Goal: Task Accomplishment & Management: Manage account settings

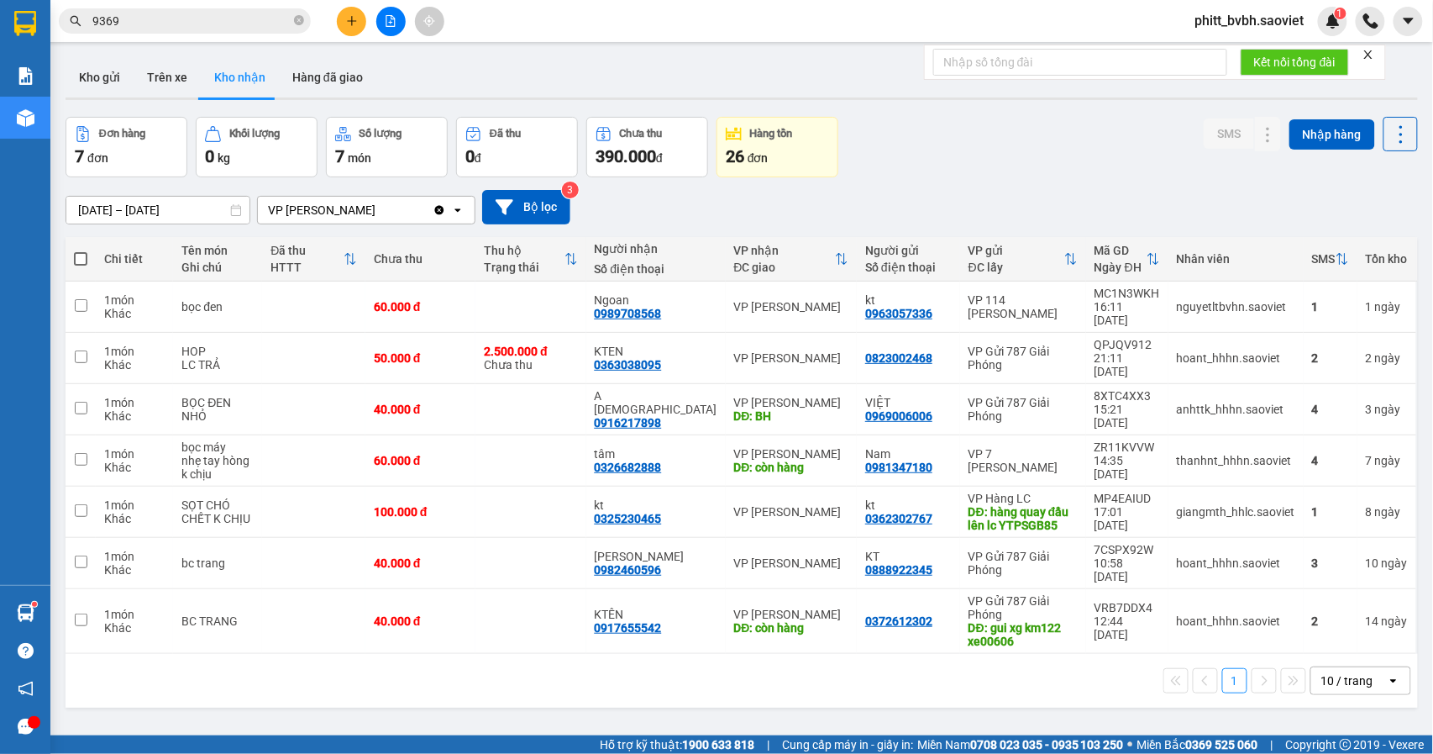
click at [146, 28] on input "9369" at bounding box center [191, 21] width 198 height 18
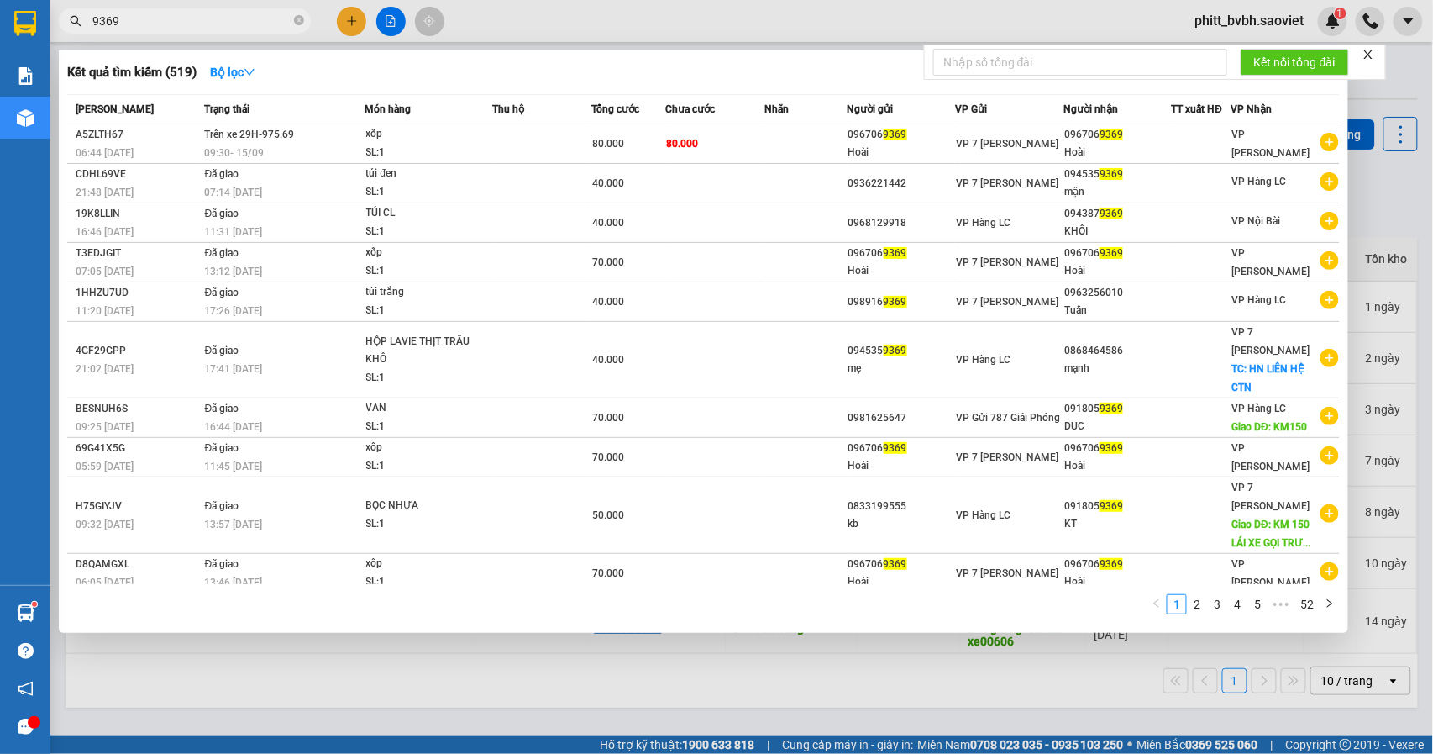
click at [146, 28] on input "9369" at bounding box center [191, 21] width 198 height 18
drag, startPoint x: 589, startPoint y: 689, endPoint x: 327, endPoint y: 421, distance: 374.8
click at [589, 687] on div at bounding box center [716, 377] width 1433 height 754
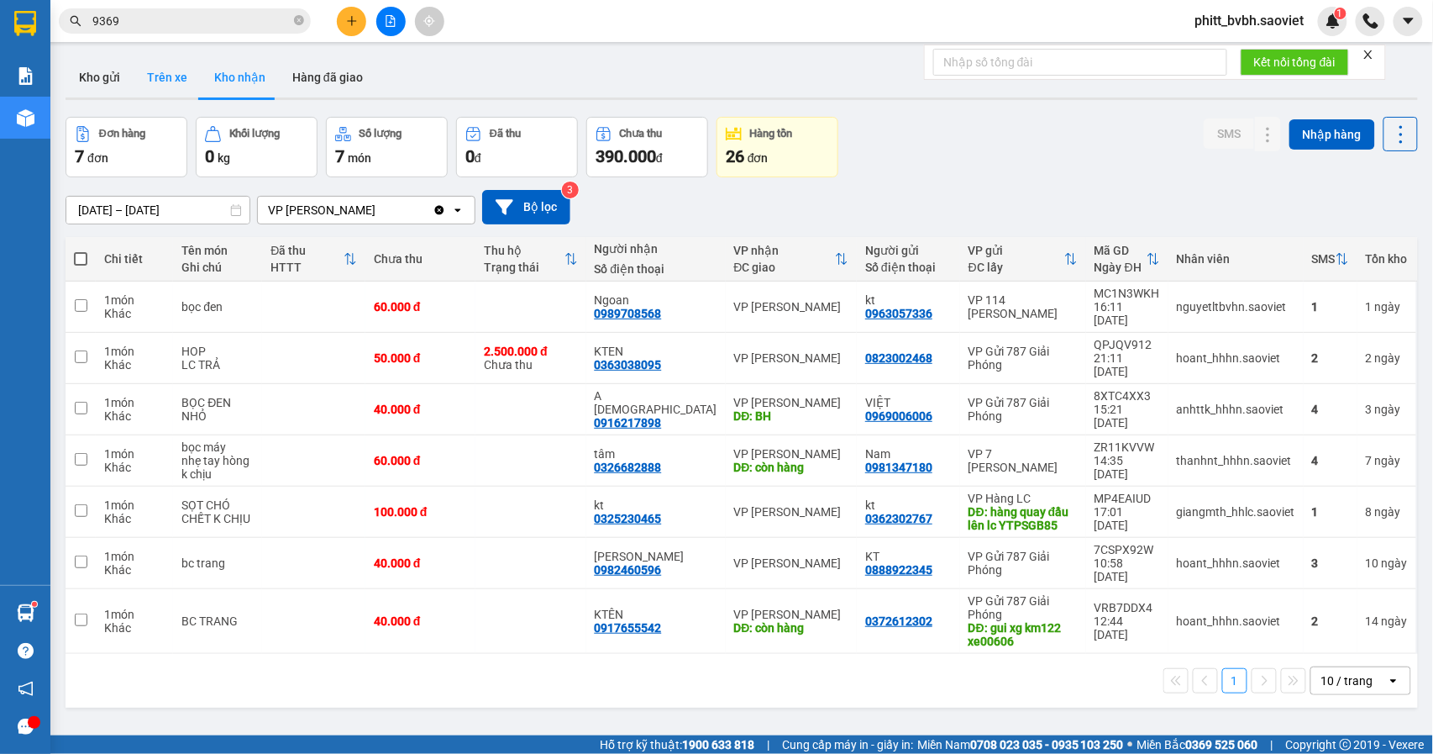
click at [160, 85] on button "Trên xe" at bounding box center [167, 77] width 67 height 40
type input "[DATE] – [DATE]"
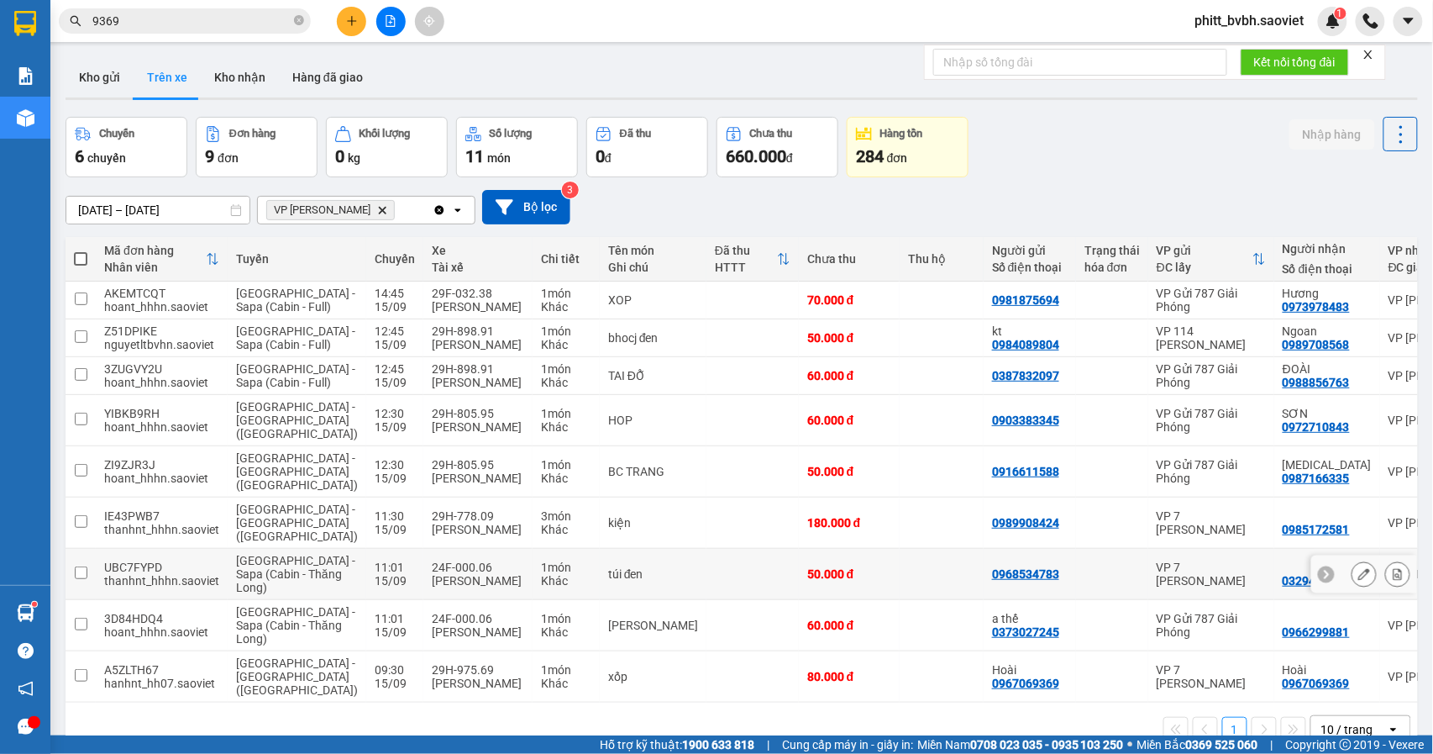
scroll to position [87, 0]
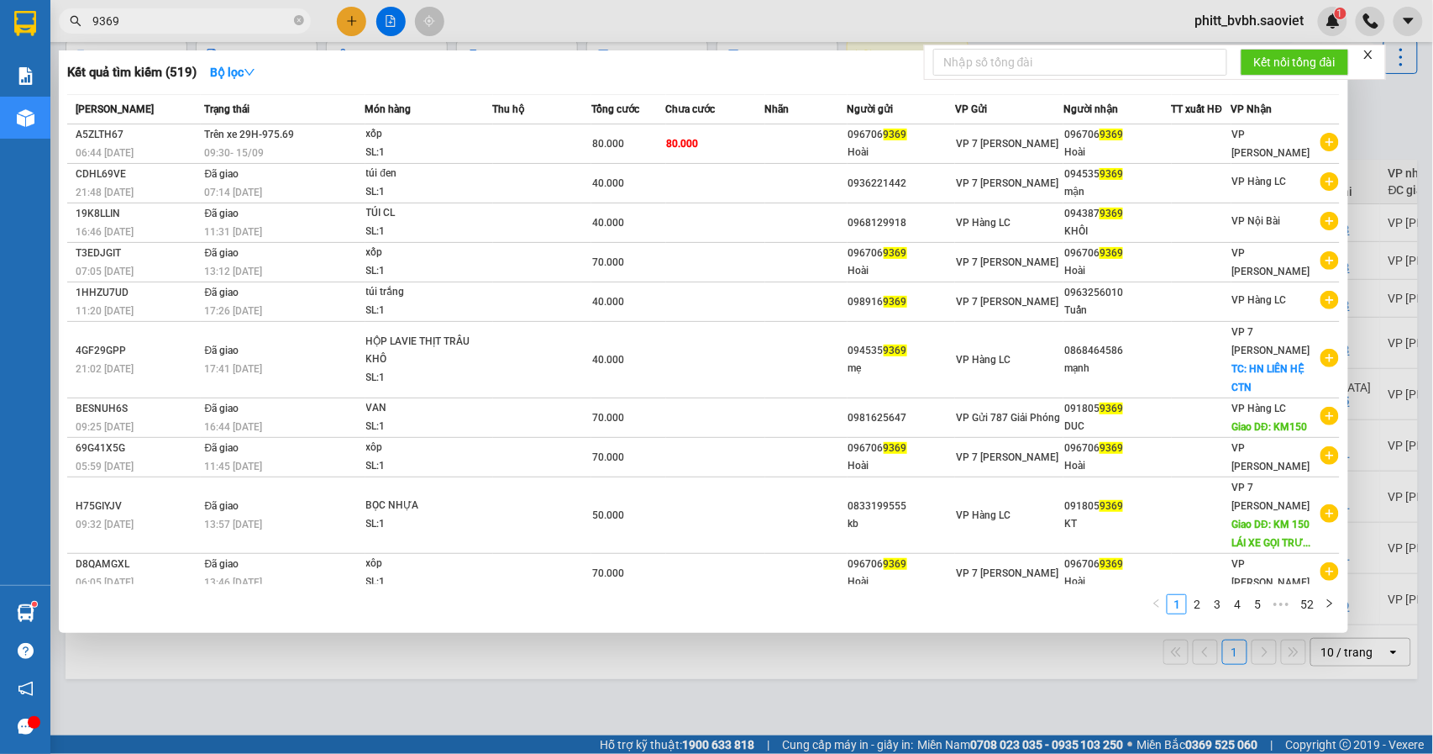
click at [198, 24] on input "9369" at bounding box center [191, 21] width 198 height 18
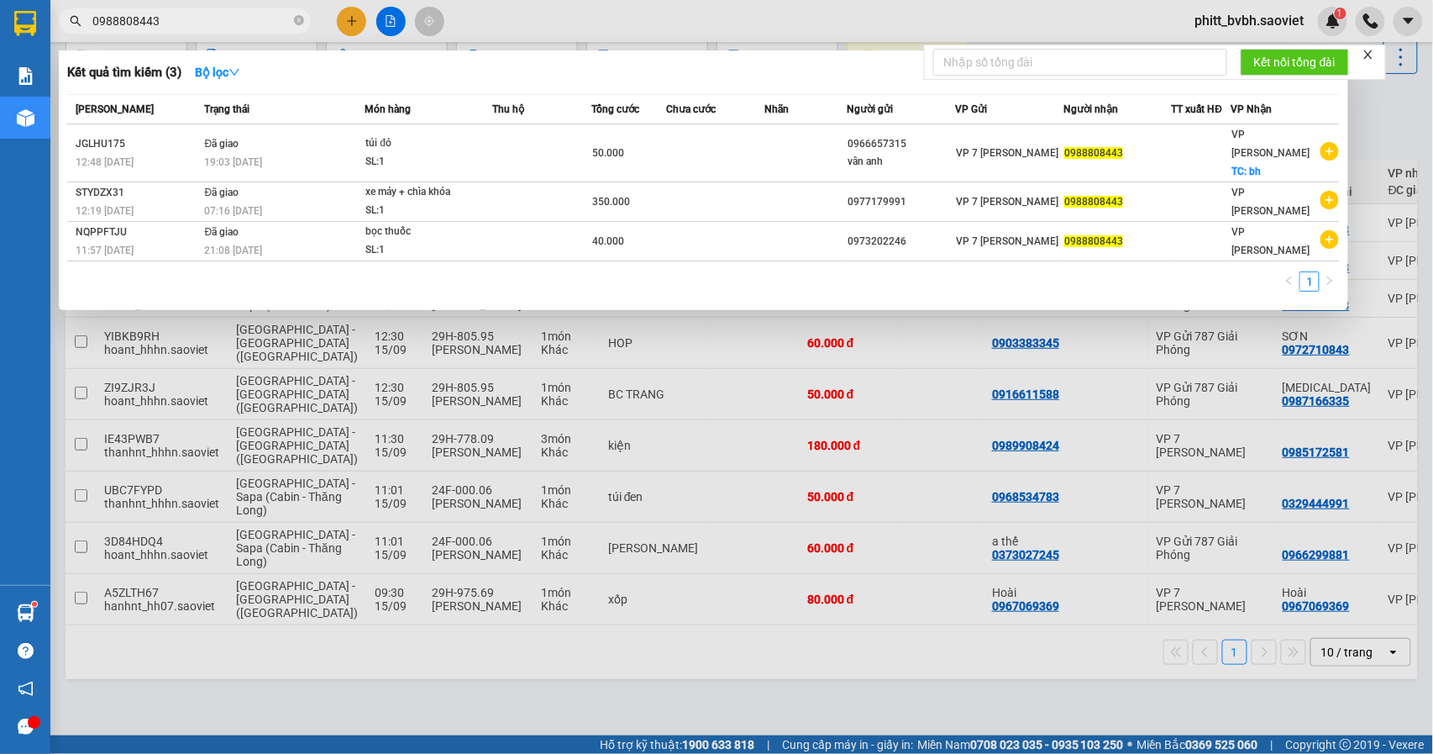
type input "0988808443"
click at [643, 633] on div at bounding box center [716, 377] width 1433 height 754
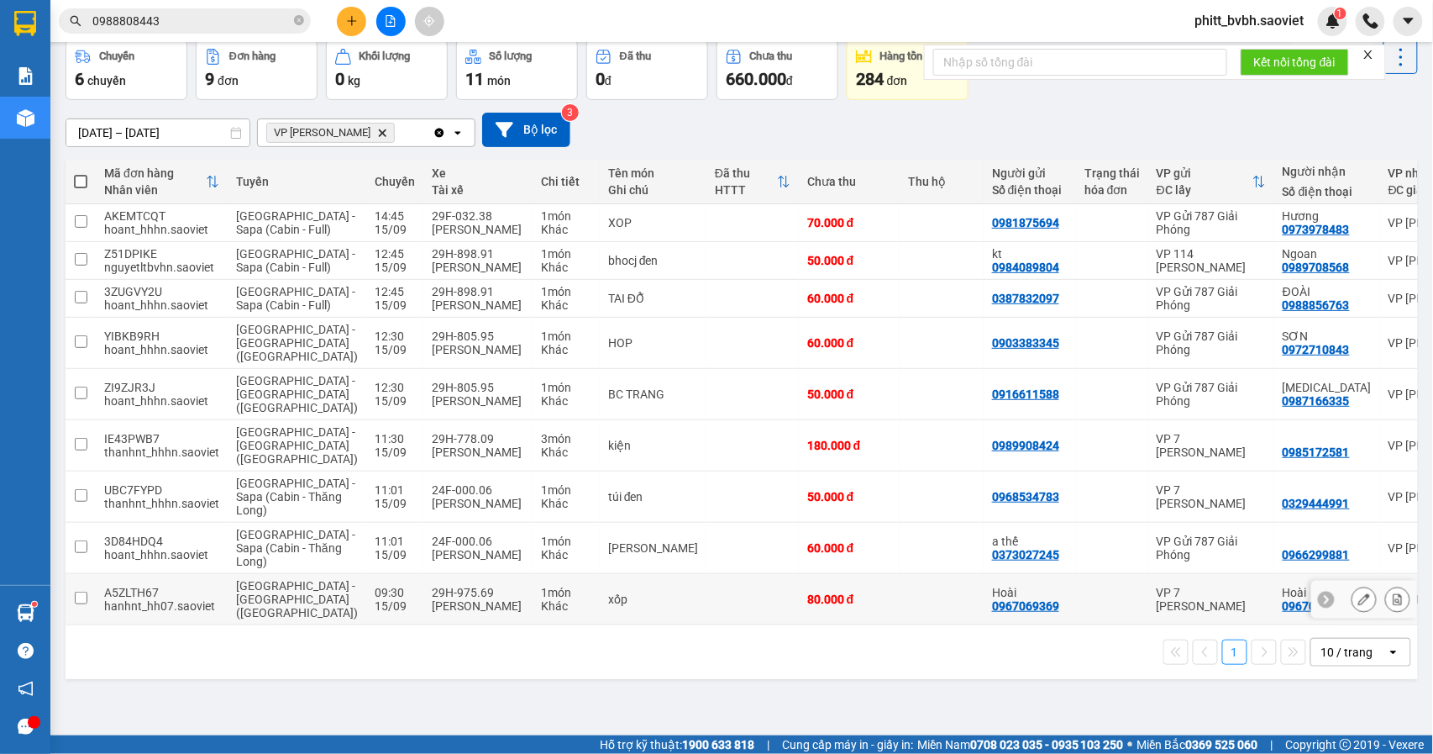
click at [706, 625] on td at bounding box center [752, 599] width 92 height 51
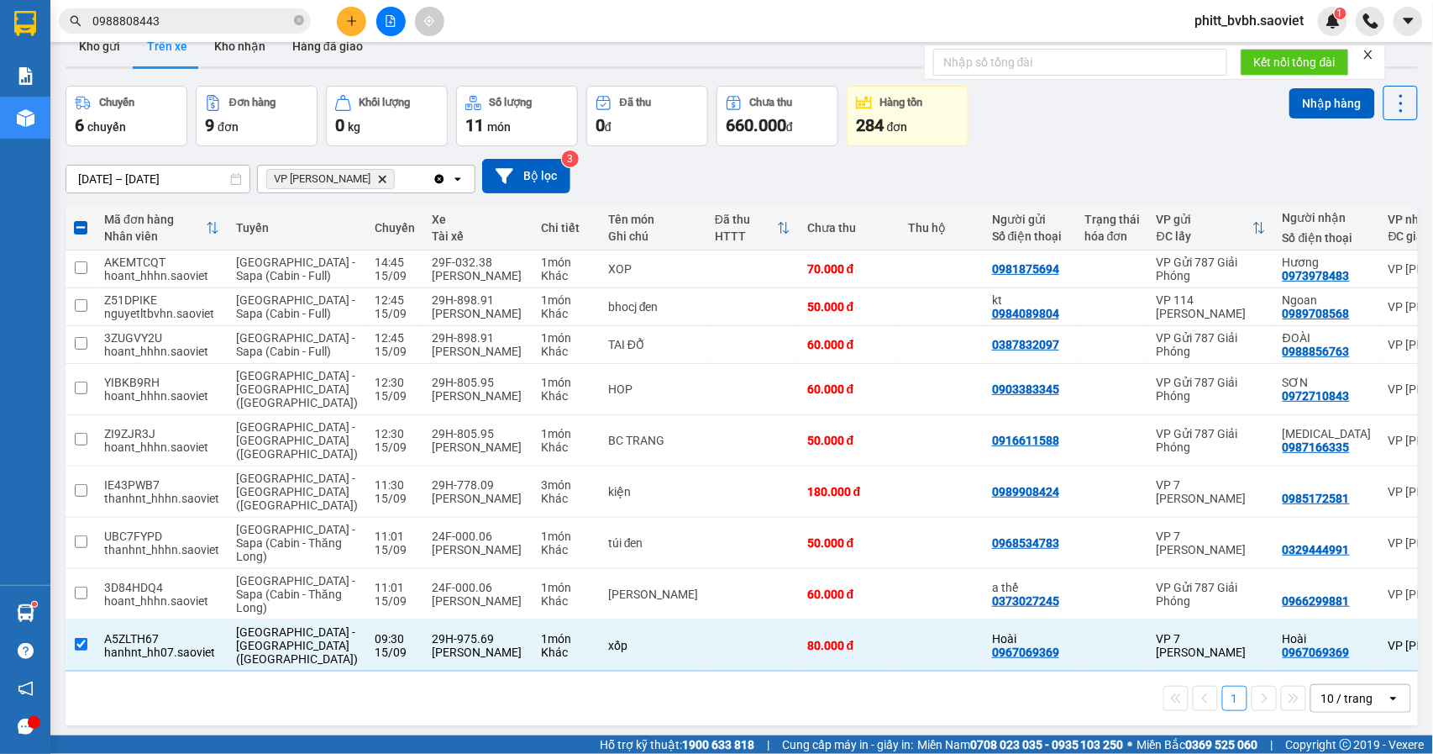
scroll to position [0, 0]
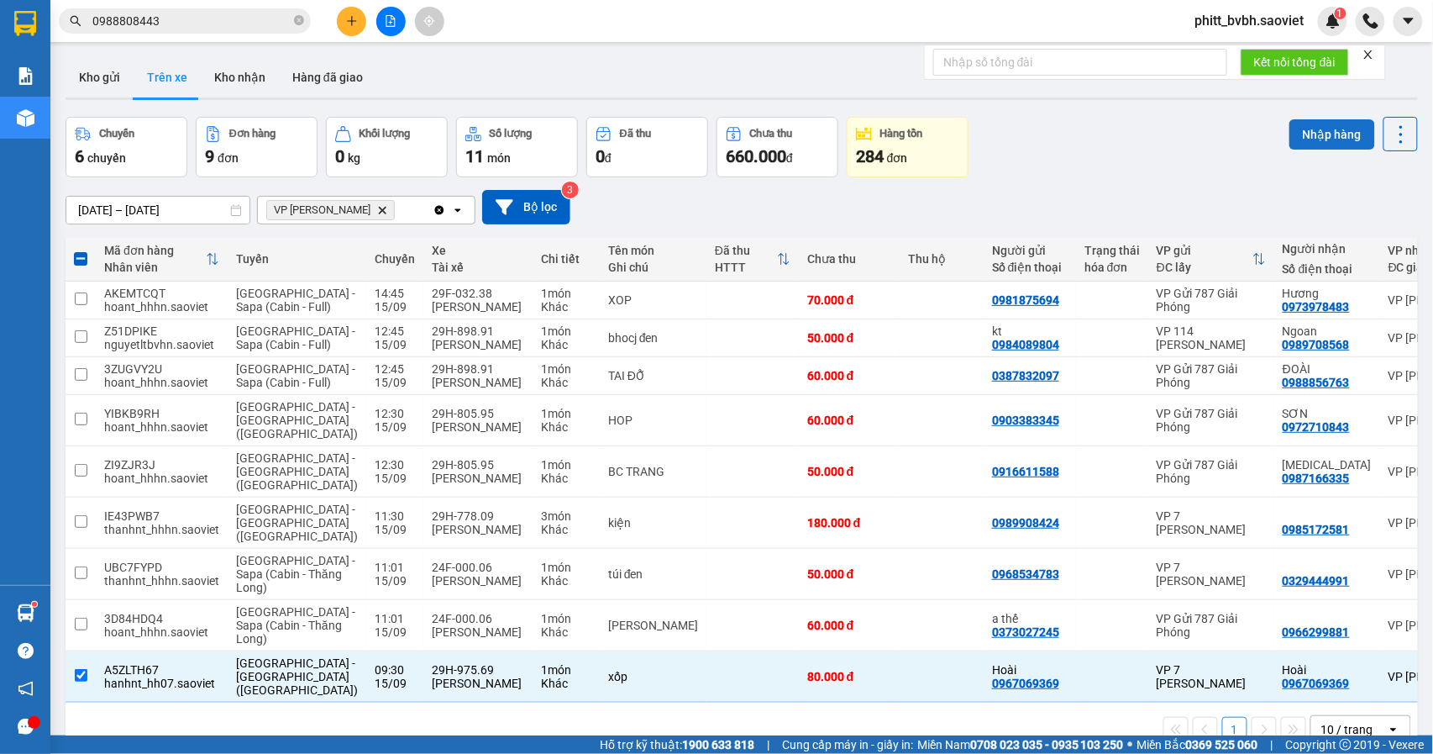
click at [1309, 132] on button "Nhập hàng" at bounding box center [1332, 134] width 86 height 30
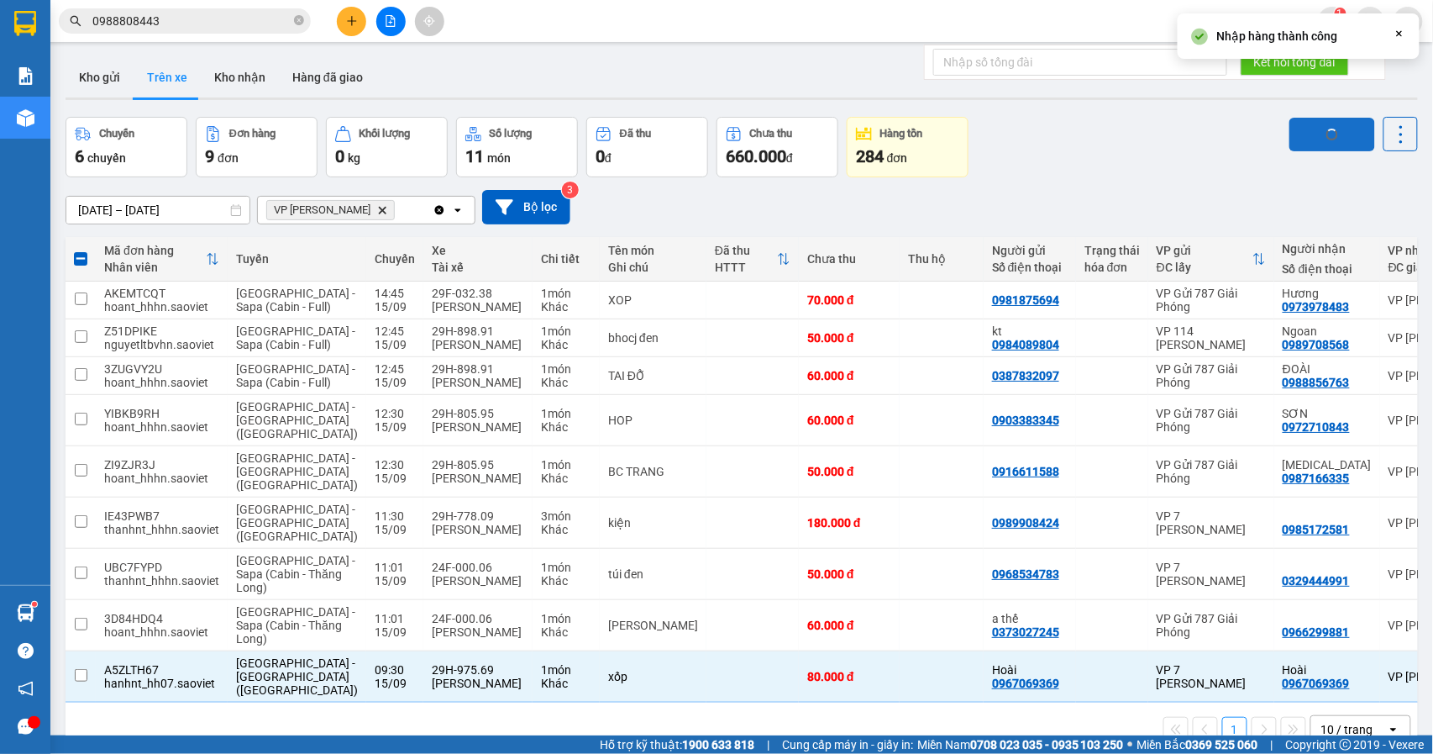
checkbox input "false"
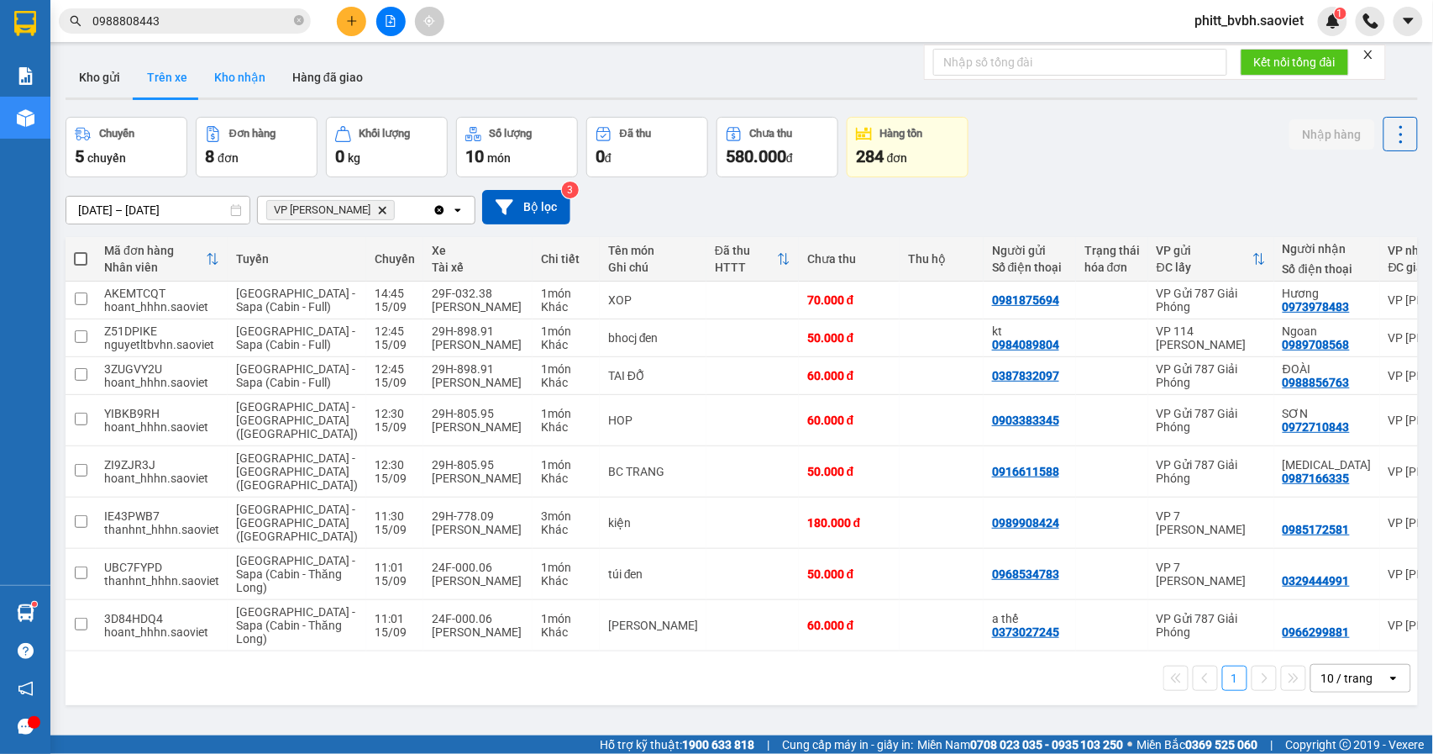
click at [239, 72] on button "Kho nhận" at bounding box center [240, 77] width 78 height 40
type input "[DATE] – [DATE]"
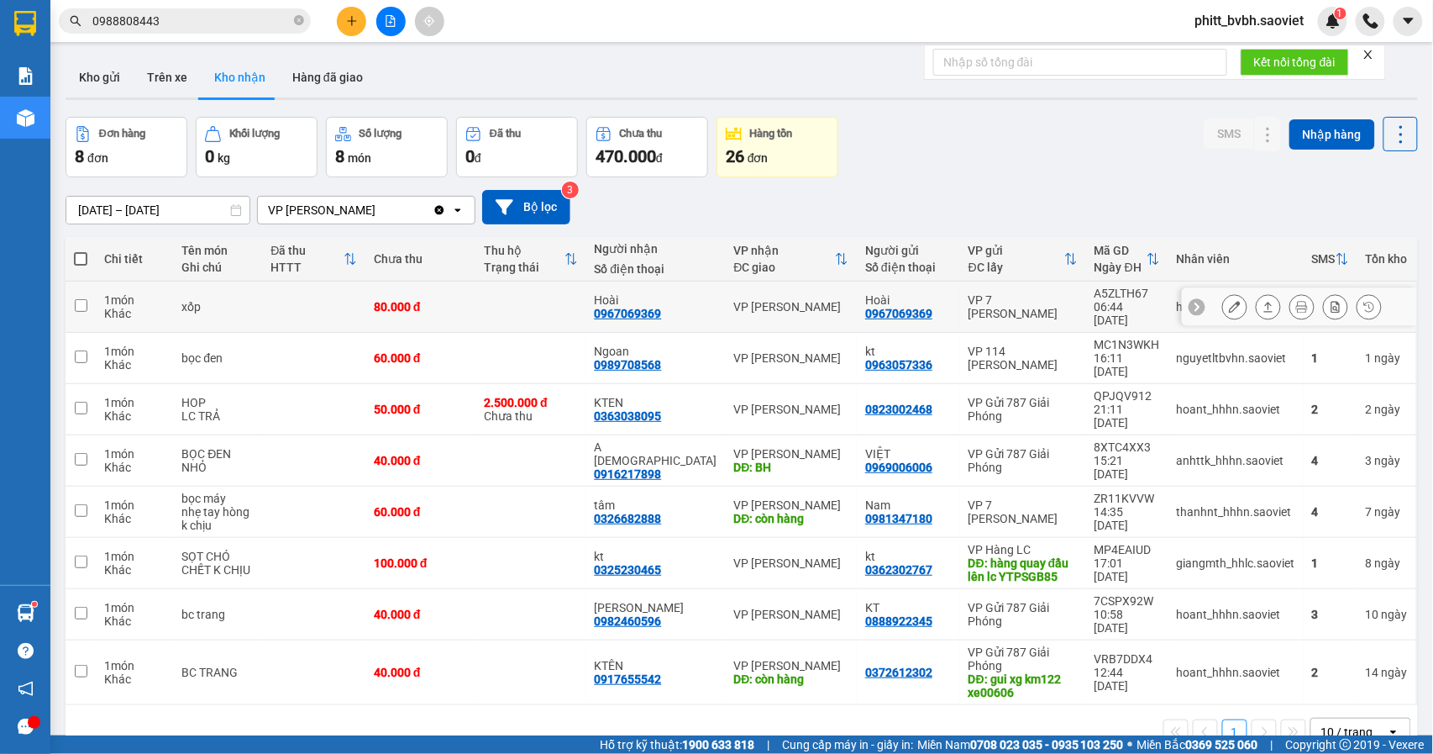
click at [525, 299] on td at bounding box center [530, 306] width 110 height 51
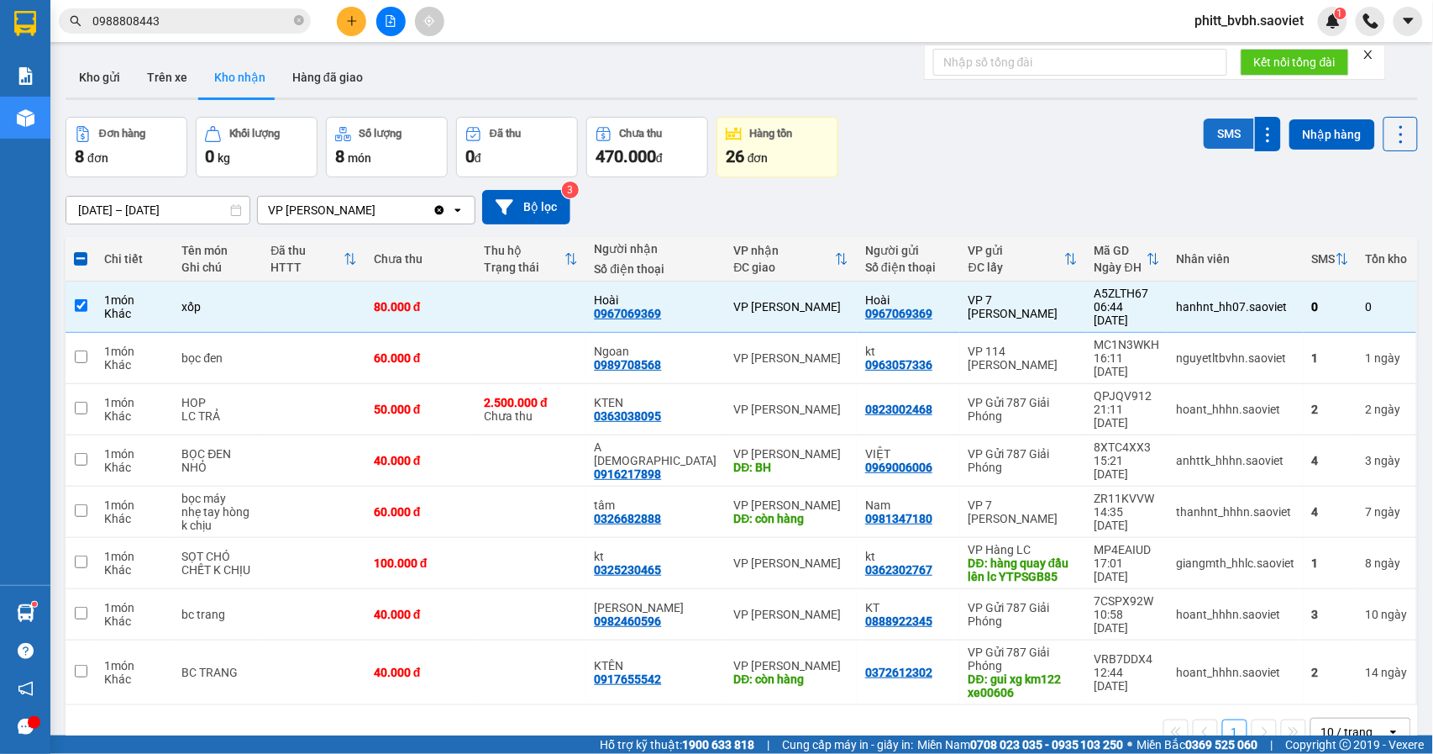
click at [1204, 132] on button "SMS" at bounding box center [1229, 133] width 50 height 30
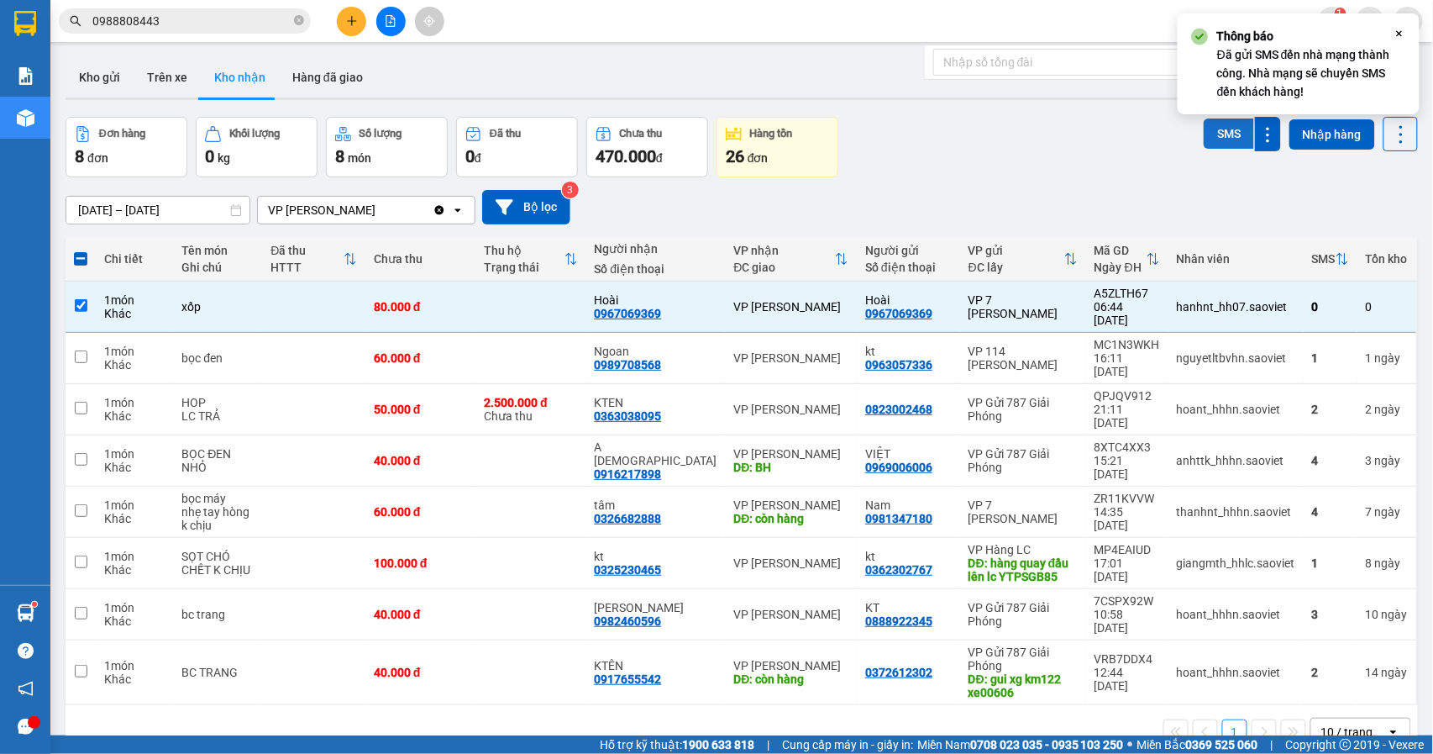
click at [1208, 128] on button "SMS" at bounding box center [1229, 133] width 50 height 30
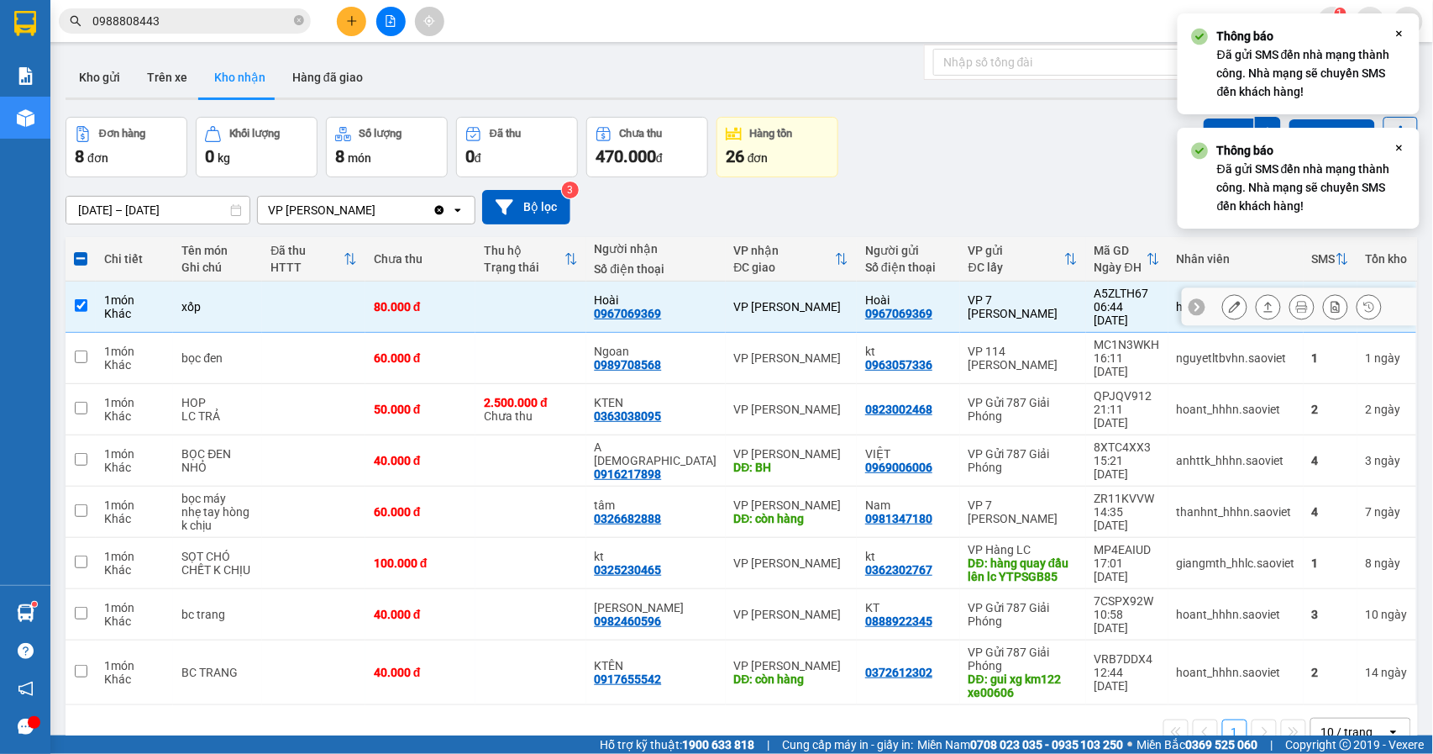
click at [538, 302] on td at bounding box center [530, 306] width 110 height 51
checkbox input "false"
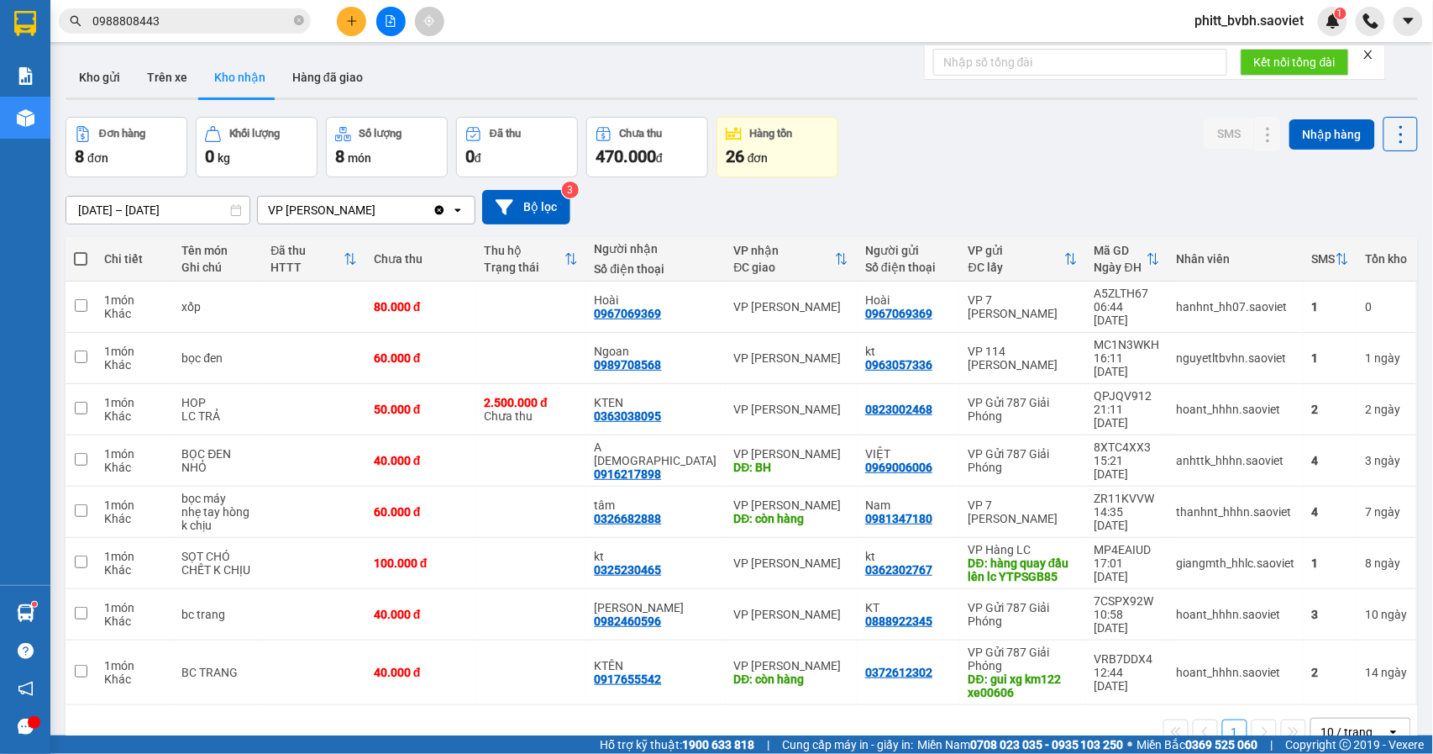
click at [301, 28] on span at bounding box center [299, 21] width 10 height 16
click at [1229, 301] on icon at bounding box center [1235, 307] width 12 height 12
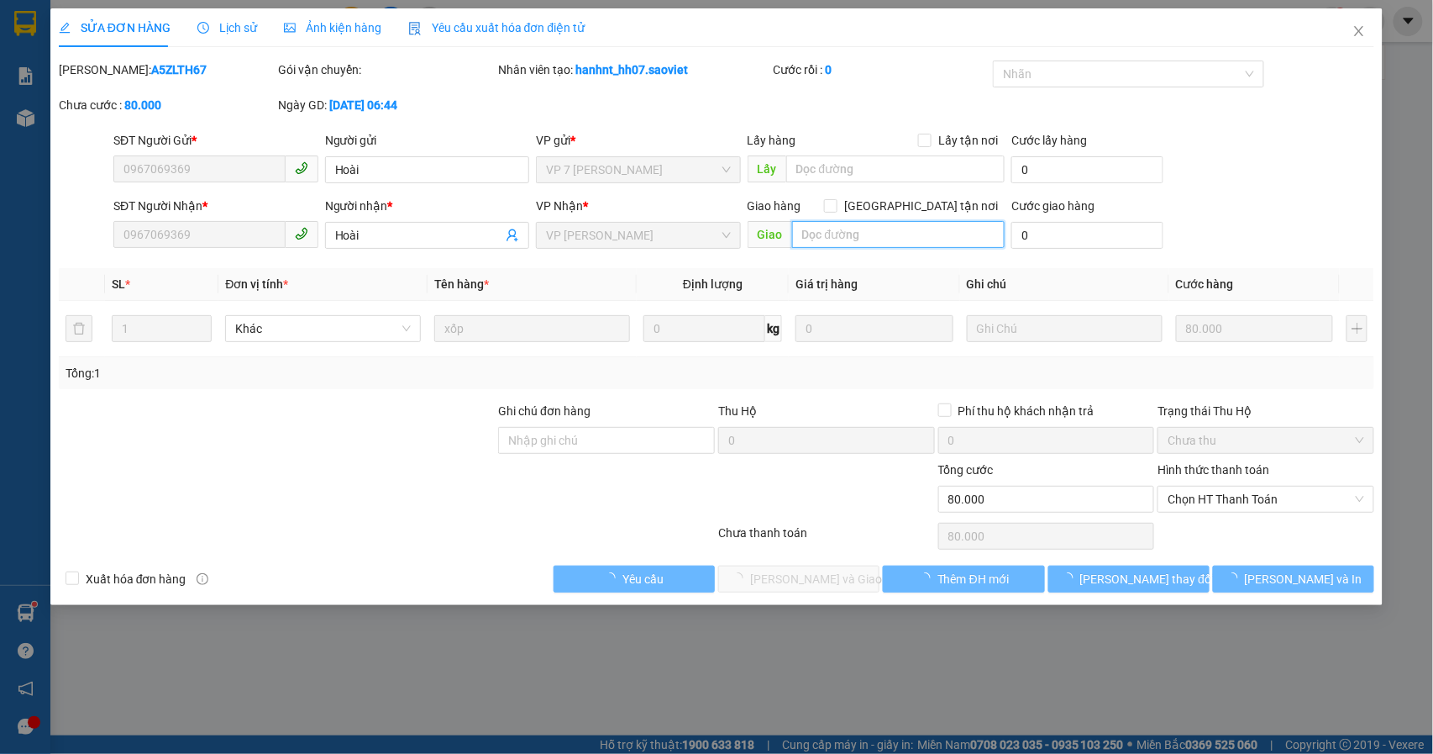
type input "0967069369"
type input "Hoài"
type input "0967069369"
type input "Hoài"
type input "80.000"
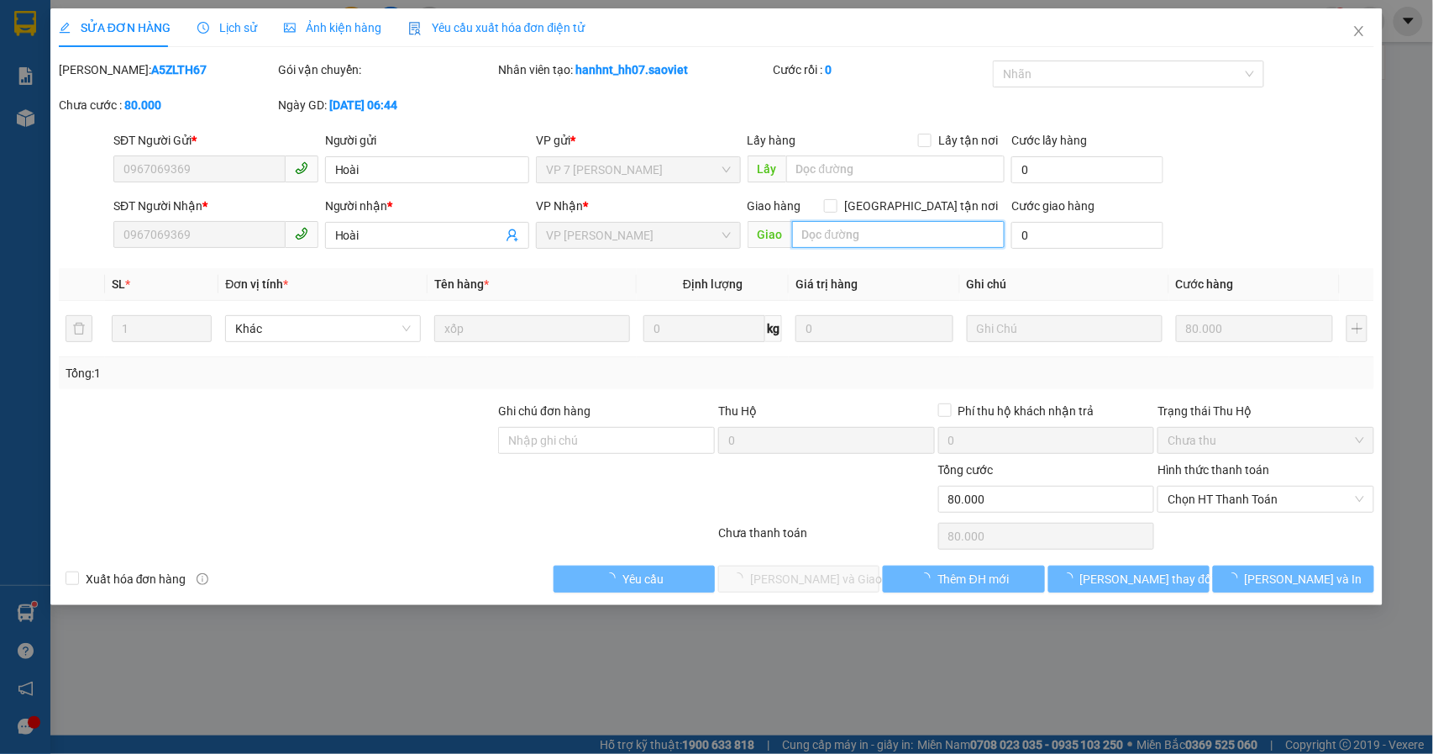
type input "80.000"
click at [831, 239] on input "text" at bounding box center [898, 234] width 213 height 27
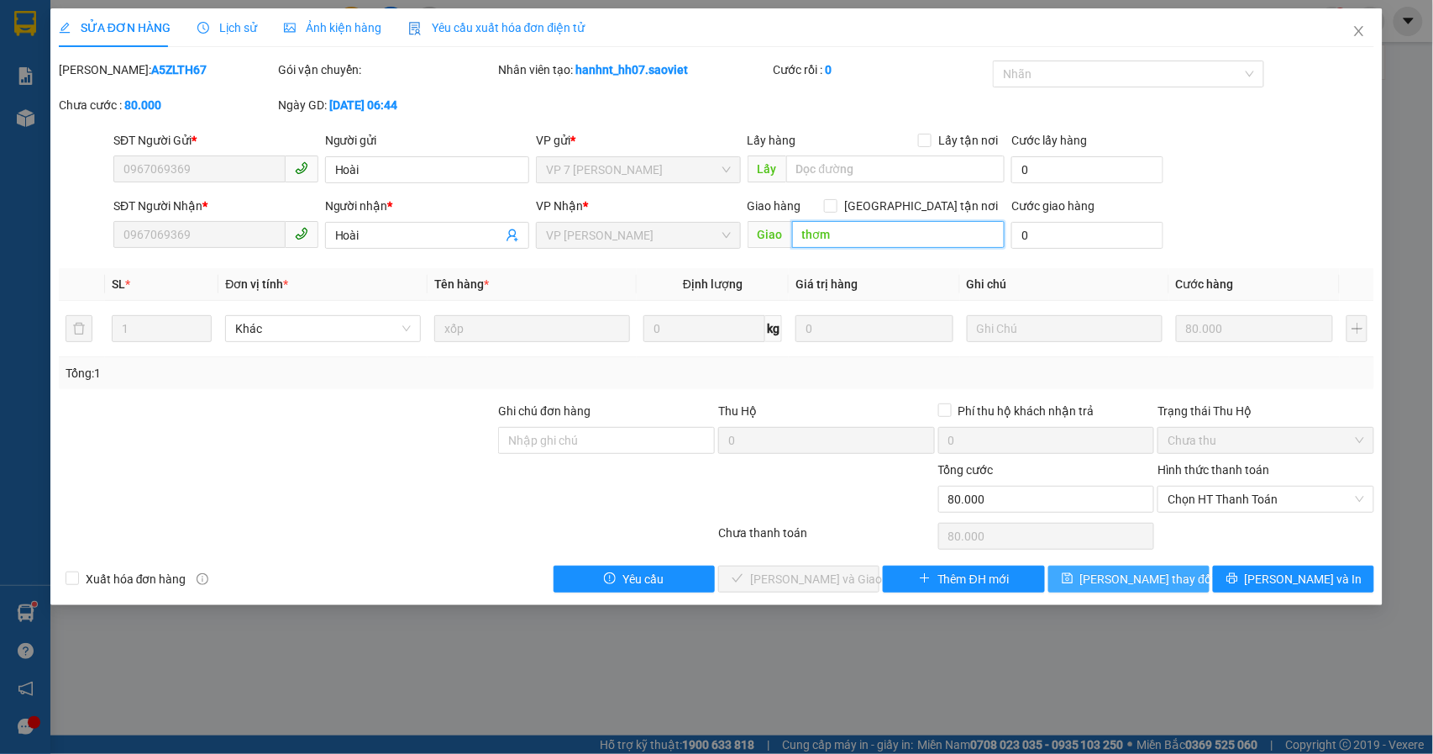
type input "thơm"
click at [1176, 576] on button "[PERSON_NAME] thay đổi" at bounding box center [1128, 578] width 161 height 27
